Goal: Task Accomplishment & Management: Complete application form

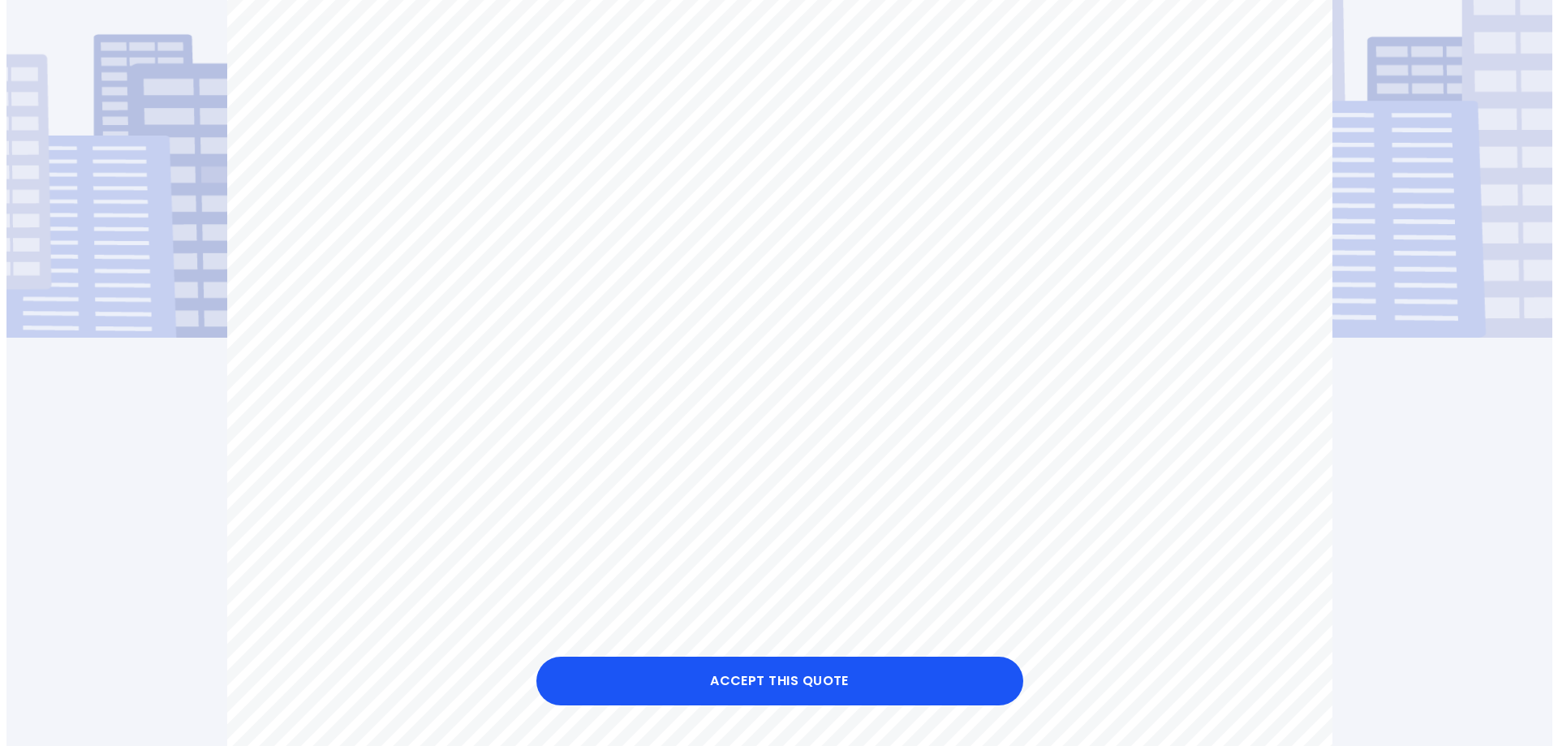
scroll to position [162, 0]
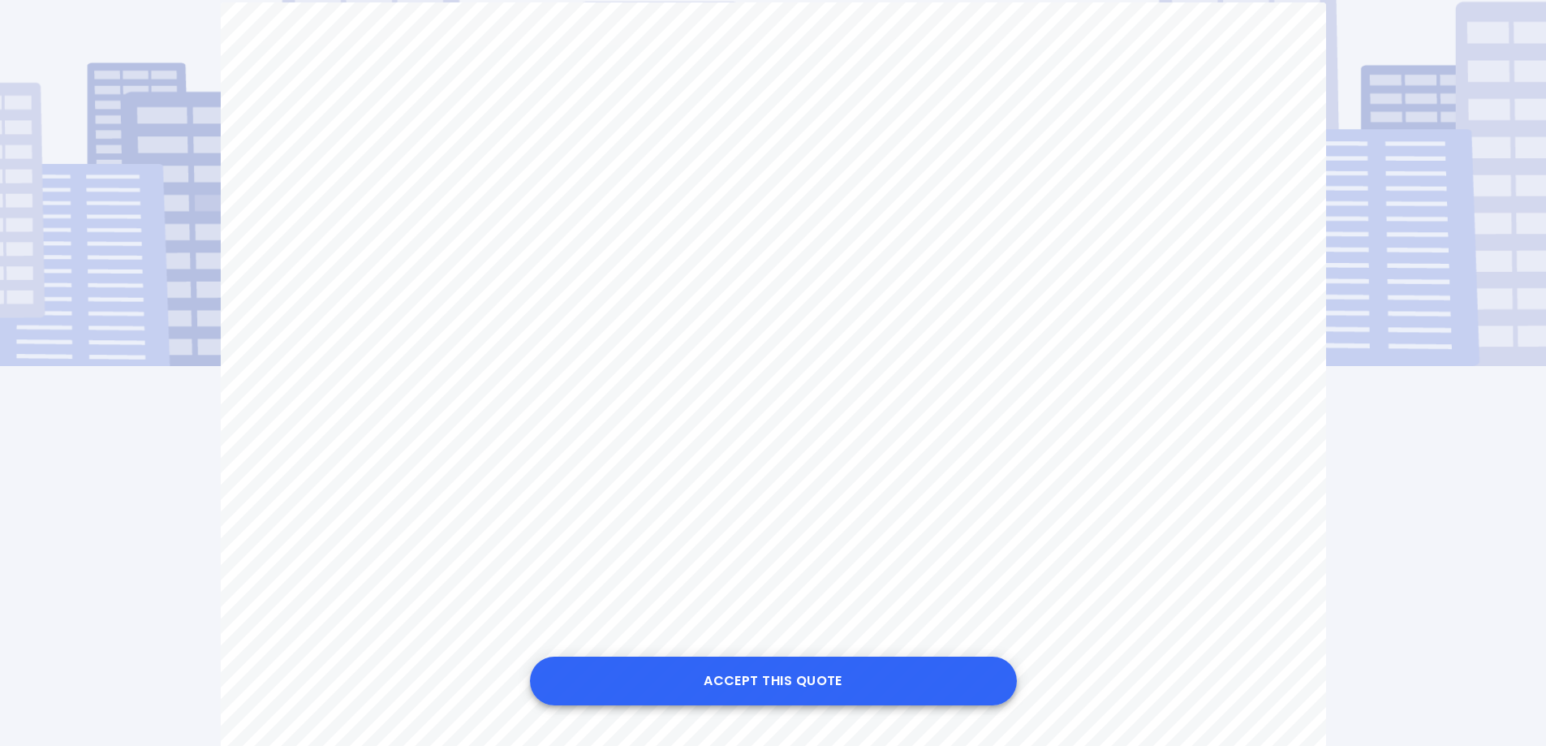
click at [762, 675] on button "Accept this Quote" at bounding box center [773, 680] width 487 height 49
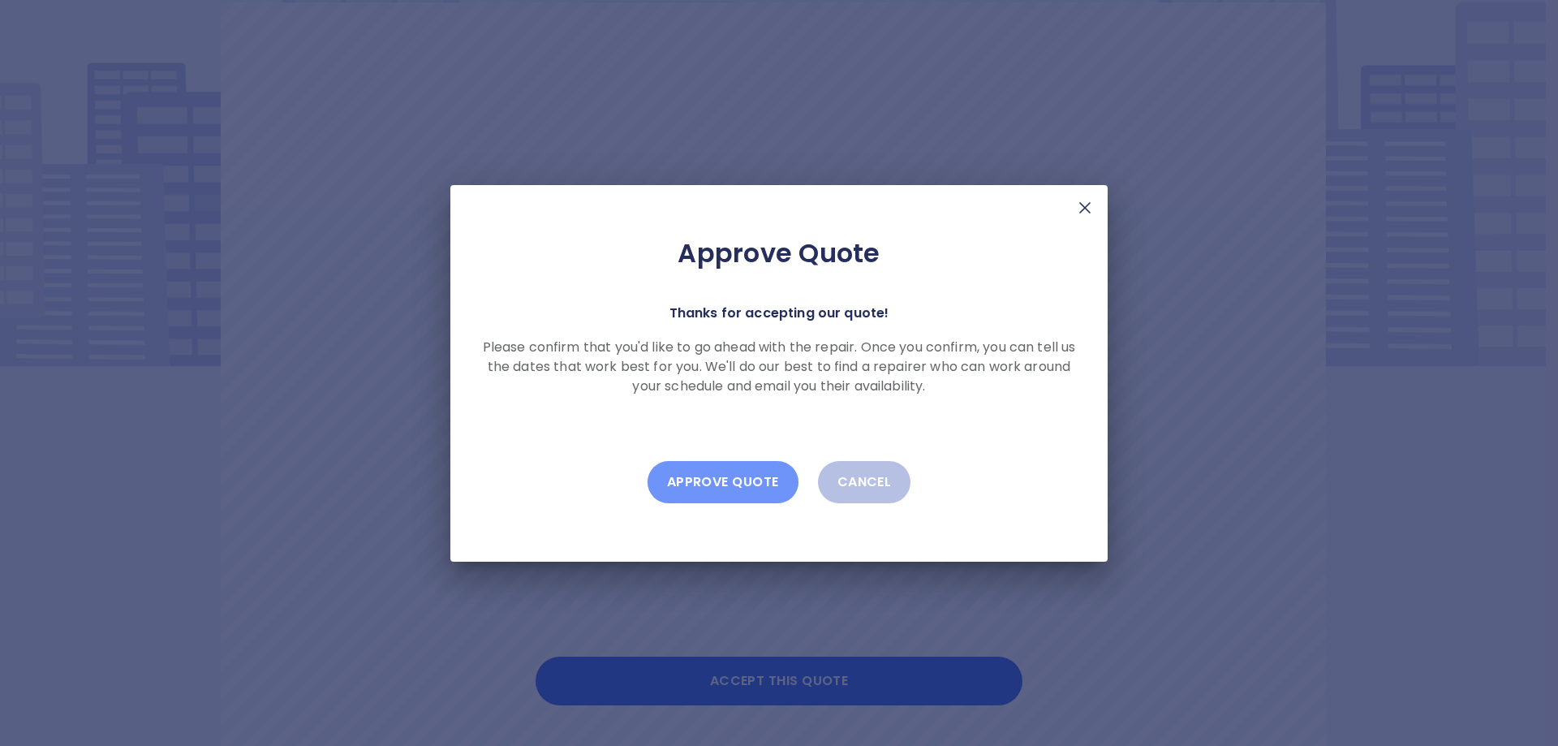
click at [722, 480] on button "Approve Quote" at bounding box center [723, 482] width 151 height 42
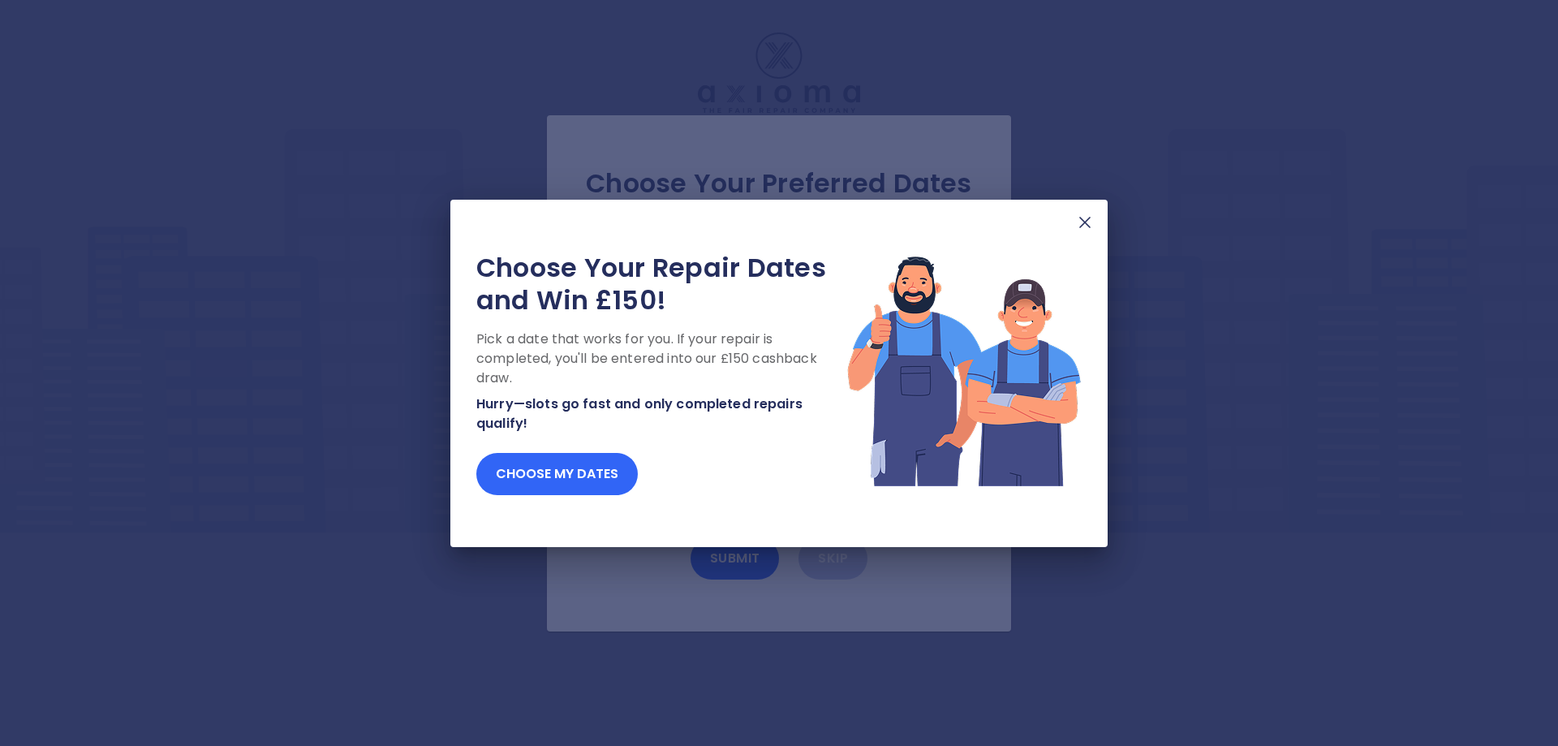
click at [570, 475] on button "Choose my dates" at bounding box center [556, 474] width 161 height 42
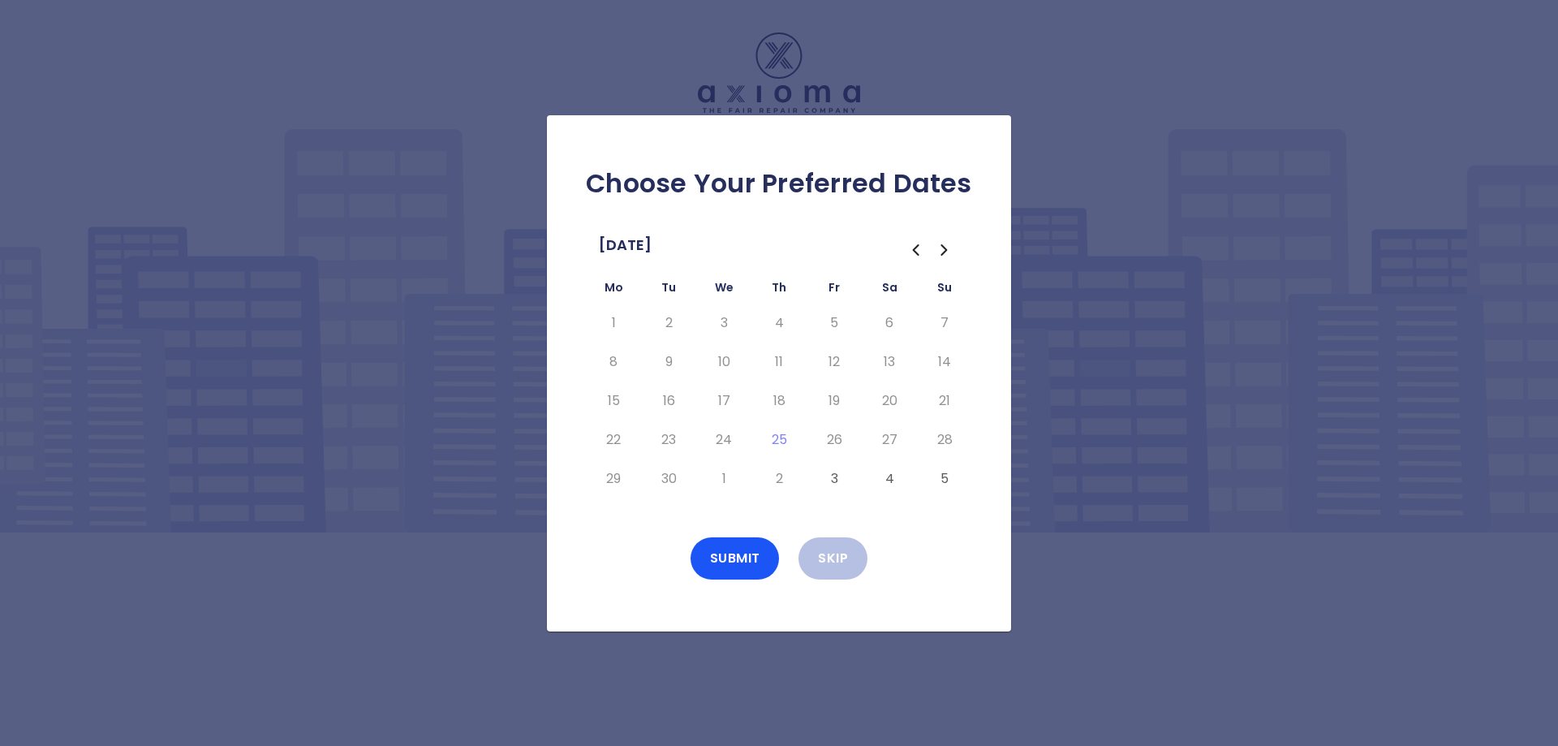
click at [945, 251] on icon "Go to the Next Month" at bounding box center [943, 250] width 5 height 10
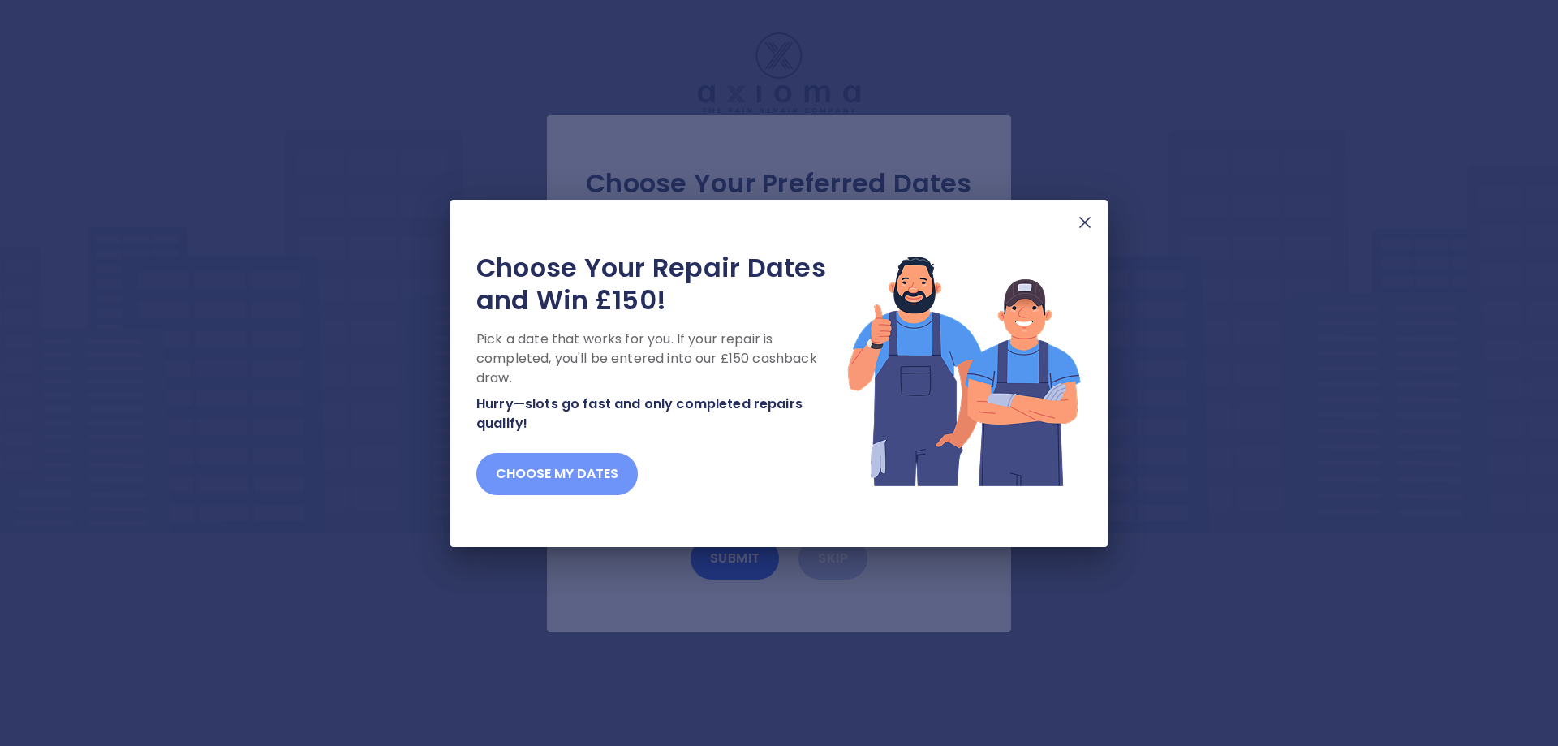
click at [580, 471] on button "Choose my dates" at bounding box center [556, 474] width 161 height 42
click at [596, 471] on button "Choose my dates" at bounding box center [556, 474] width 161 height 42
click at [1082, 226] on img at bounding box center [1084, 222] width 19 height 19
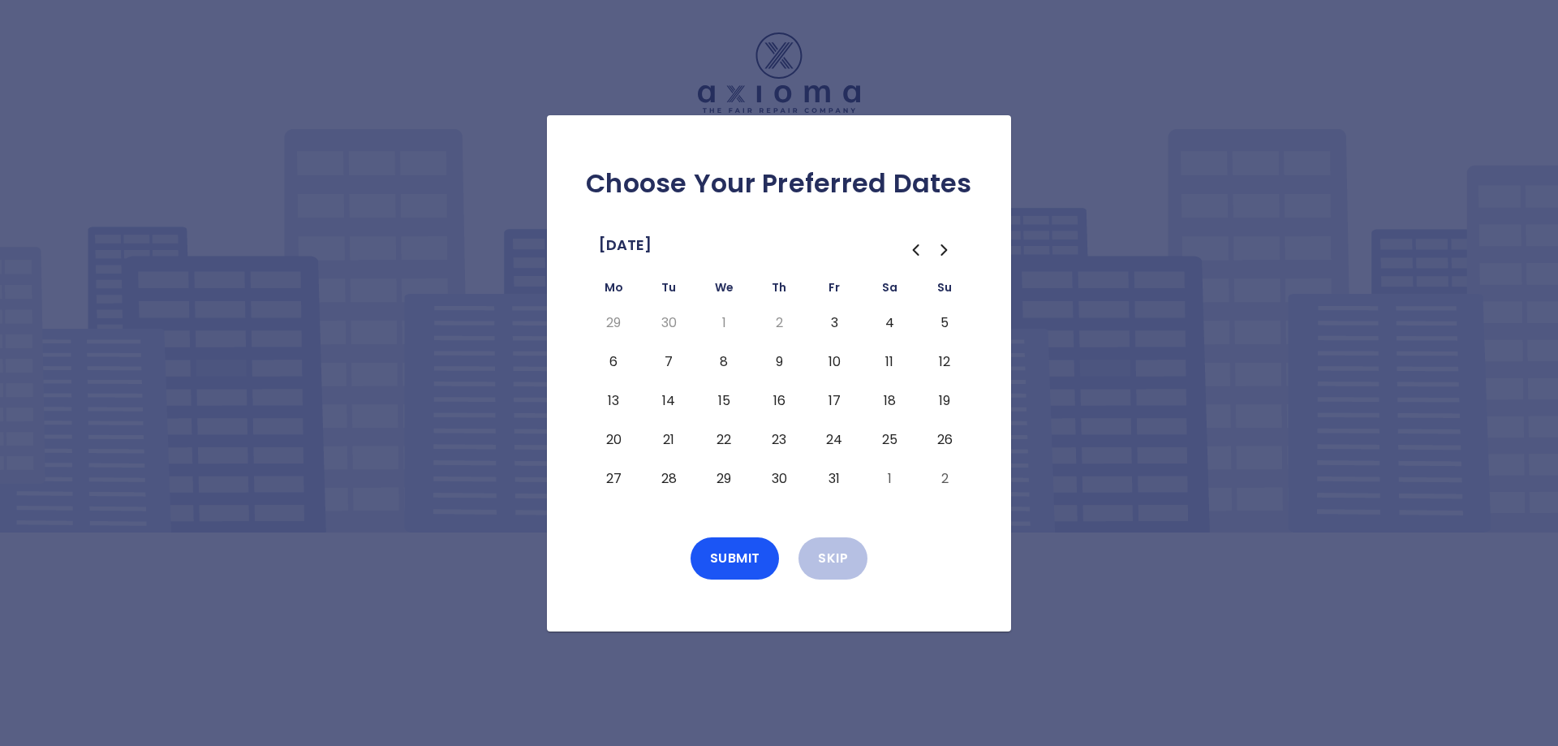
click at [721, 360] on button "8" at bounding box center [723, 362] width 29 height 26
click at [778, 358] on button "9" at bounding box center [778, 362] width 29 height 26
click at [731, 556] on button "Submit" at bounding box center [735, 558] width 89 height 42
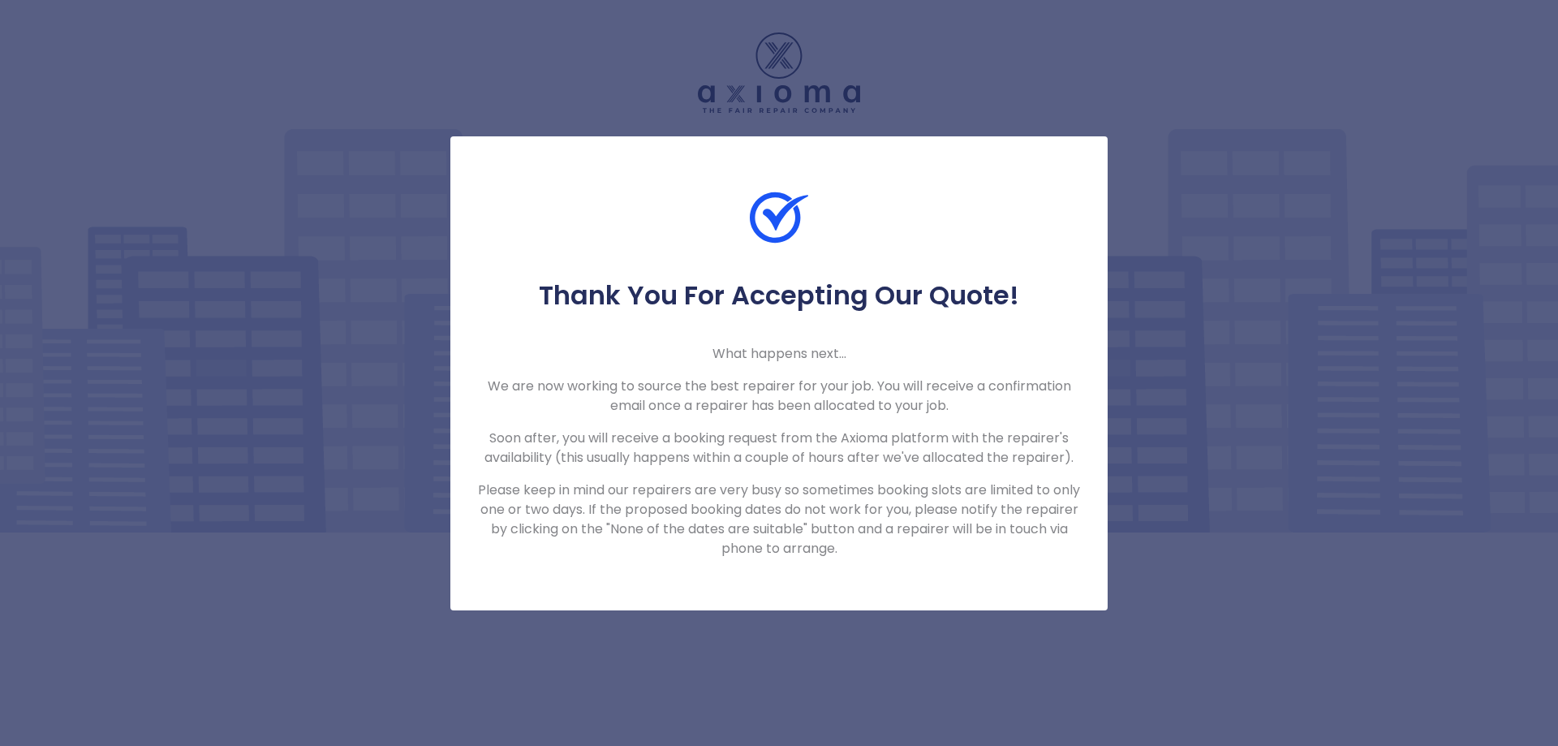
click at [913, 450] on p "Soon after, you will receive a booking request from the Axioma platform with th…" at bounding box center [778, 447] width 605 height 39
